Goal: Browse casually

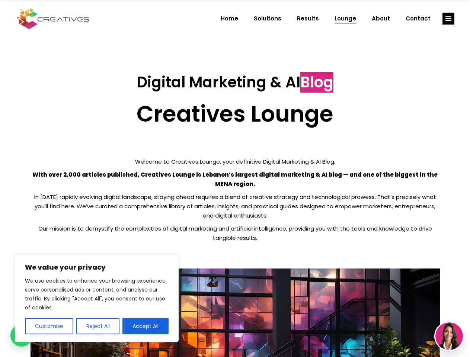
click at [235, 179] on p "With over 2,000 articles published, Creatives Lounge is Lebanon’s largest digit…" at bounding box center [235, 179] width 409 height 19
click at [49, 326] on button "Customise" at bounding box center [49, 326] width 48 height 16
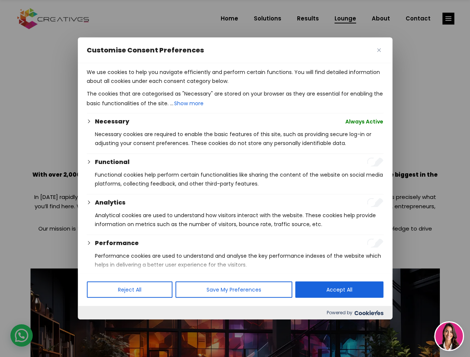
click at [98, 326] on div at bounding box center [235, 178] width 470 height 357
click at [146, 86] on p "We use cookies to help you navigate efficiently and perform certain functions. …" at bounding box center [235, 77] width 297 height 18
click at [449, 19] on div at bounding box center [235, 178] width 470 height 357
click at [449, 337] on img at bounding box center [450, 337] width 28 height 28
